Goal: Information Seeking & Learning: Learn about a topic

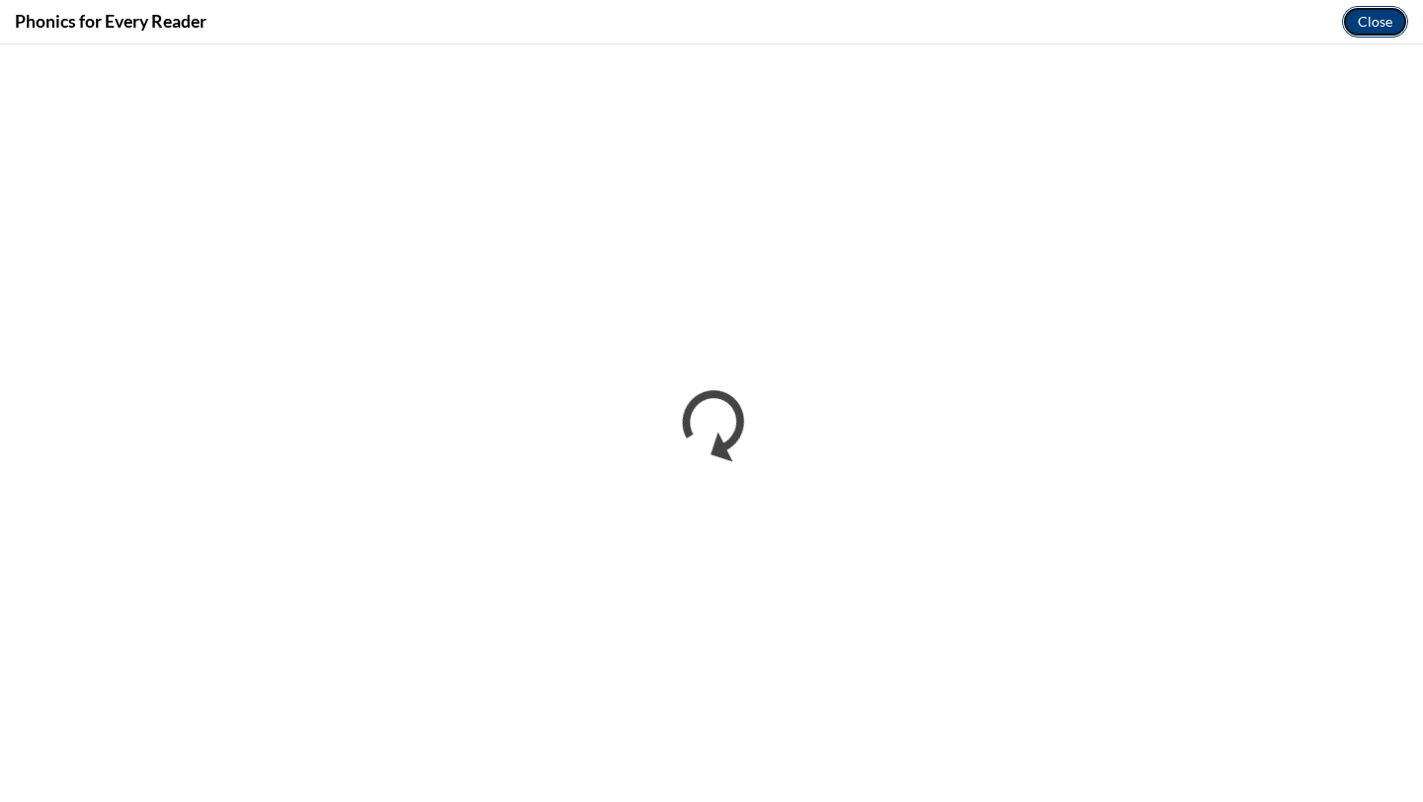
click at [1368, 15] on button "Close" at bounding box center [1375, 22] width 66 height 32
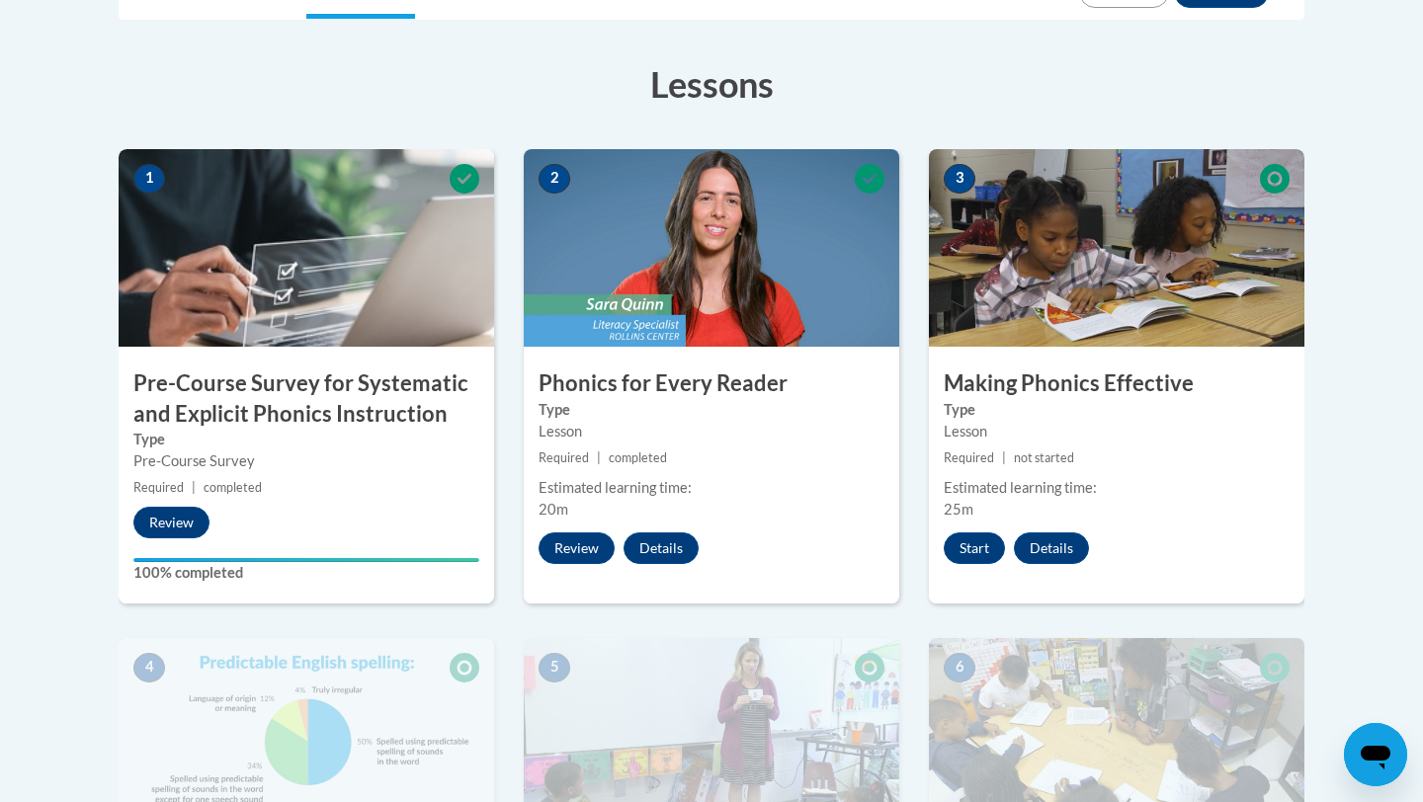
scroll to position [537, 0]
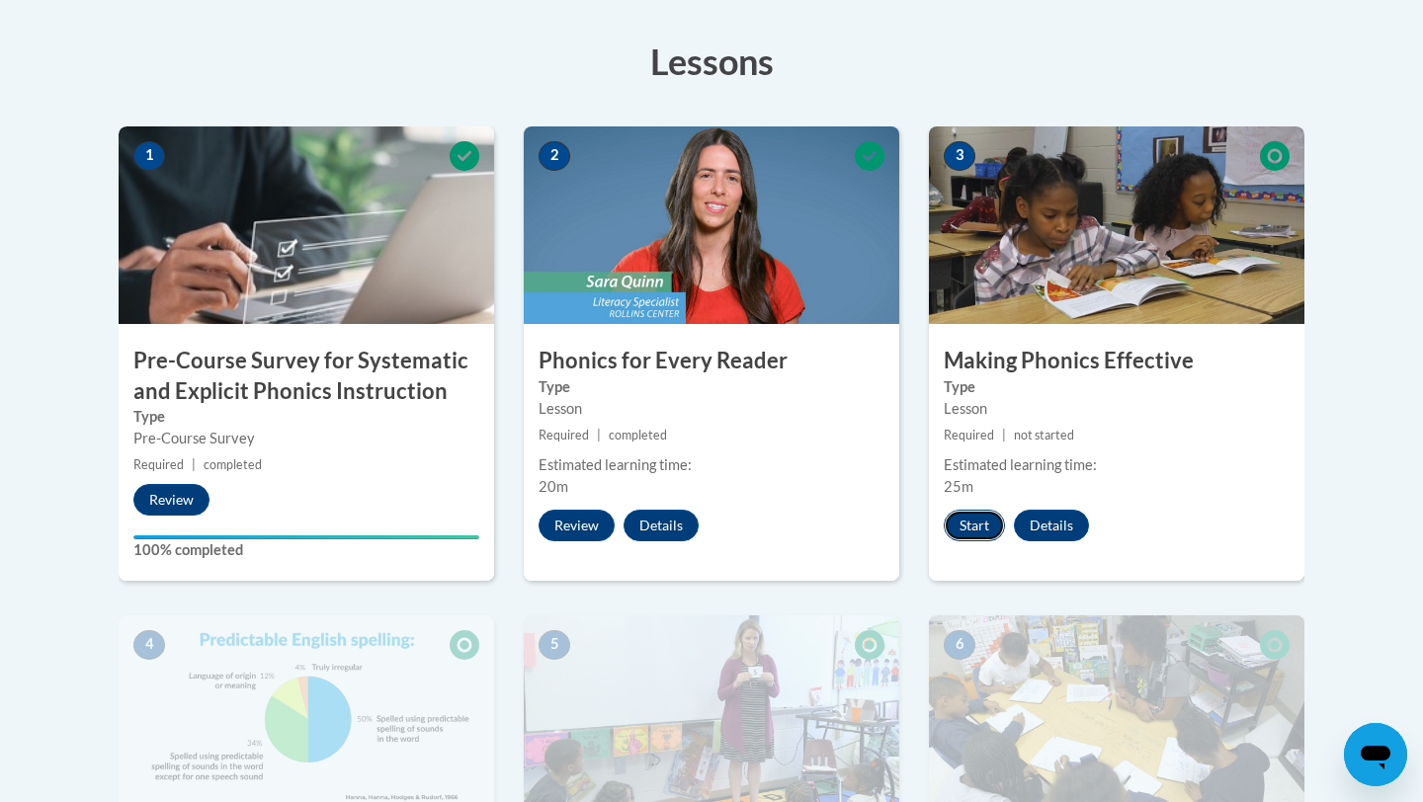
click at [979, 527] on button "Start" at bounding box center [973, 526] width 61 height 32
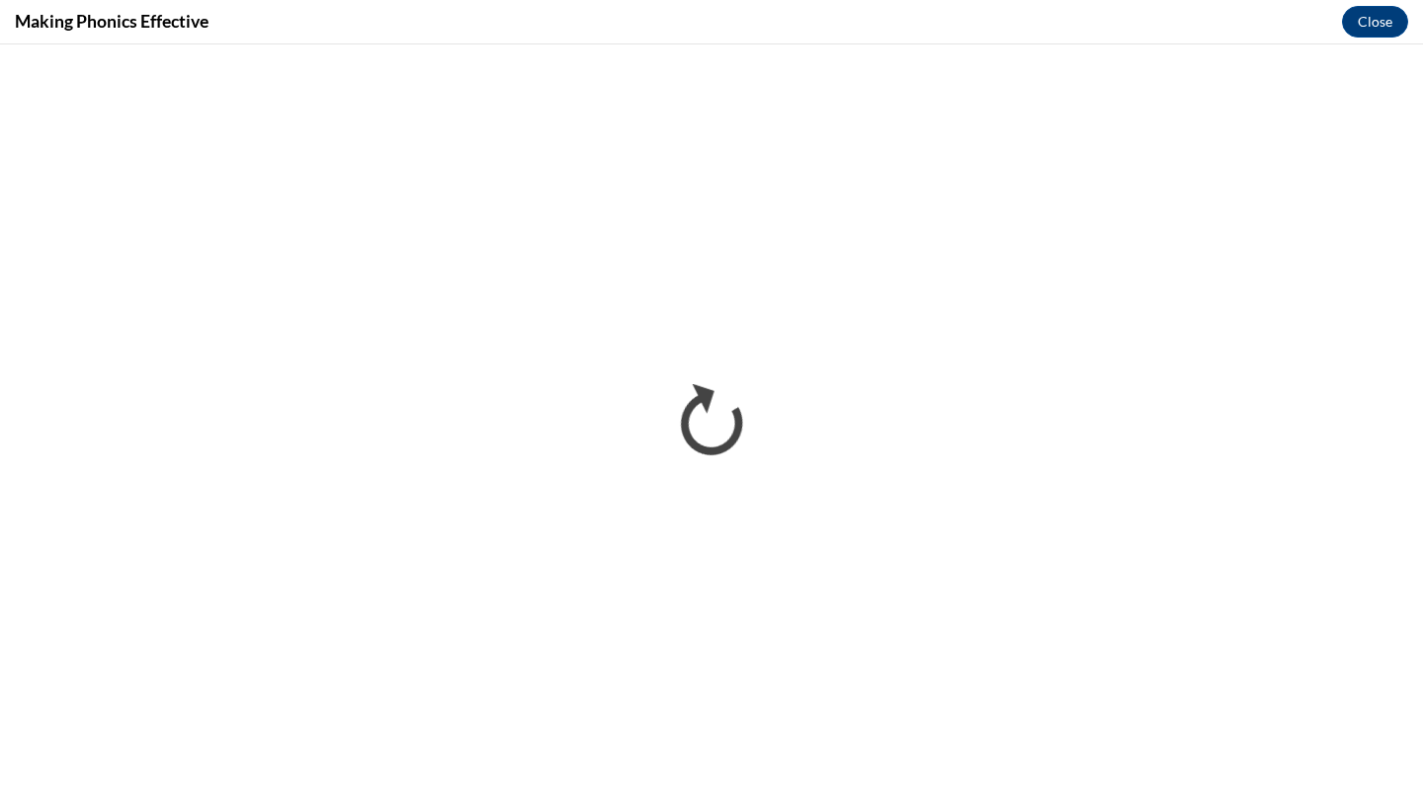
scroll to position [0, 0]
